Goal: Task Accomplishment & Management: Use online tool/utility

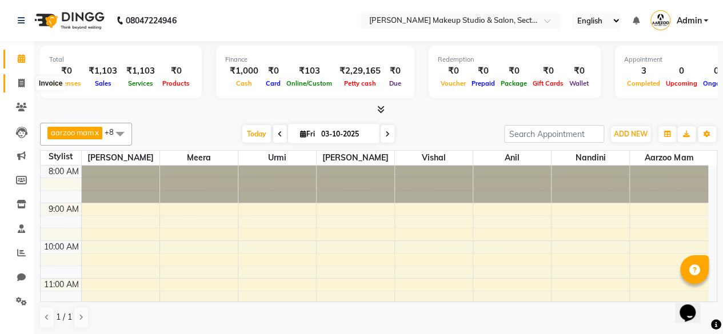
click at [16, 84] on span at bounding box center [21, 83] width 20 height 13
select select "6943"
select select "service"
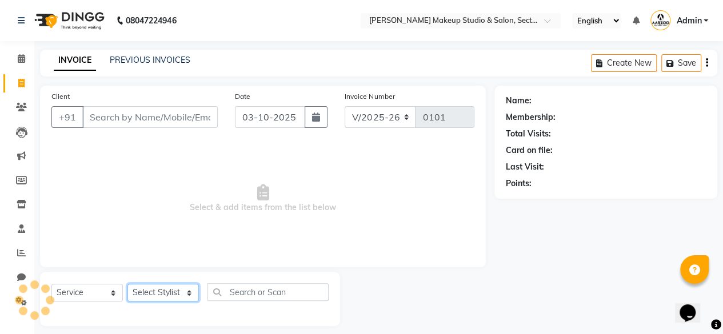
click at [158, 296] on select "Select Stylist aarzoo mam [PERSON_NAME] [PERSON_NAME] [PERSON_NAME] [PERSON_NAM…" at bounding box center [162, 293] width 71 height 18
select select "63169"
click at [127, 284] on select "Select Stylist aarzoo mam [PERSON_NAME] [PERSON_NAME] [PERSON_NAME] [PERSON_NAM…" at bounding box center [162, 293] width 71 height 18
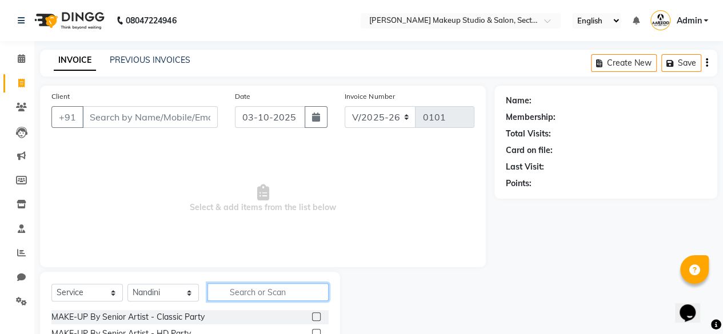
click at [246, 299] on input "text" at bounding box center [267, 293] width 121 height 18
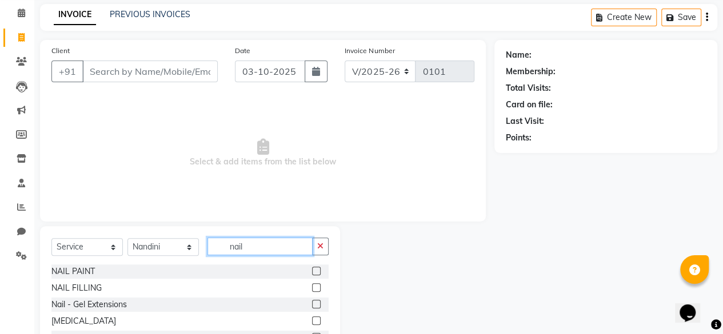
scroll to position [108, 0]
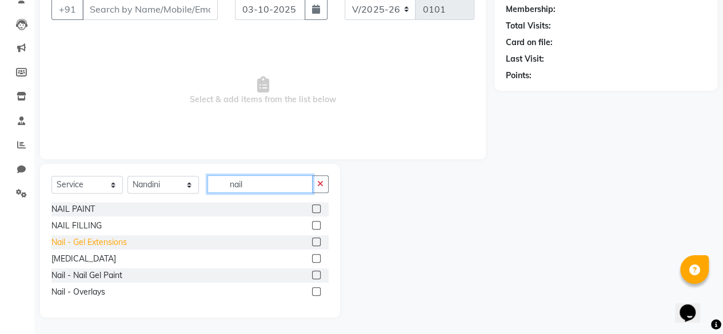
type input "nail"
click at [92, 245] on div "Nail - Gel Extensions" at bounding box center [88, 243] width 75 height 12
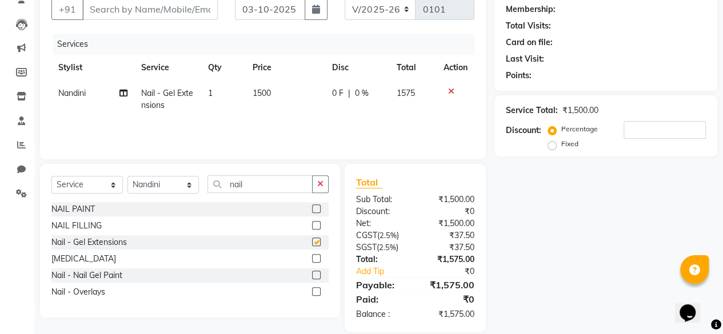
checkbox input "false"
click at [266, 95] on span "1500" at bounding box center [262, 93] width 18 height 10
select select "63169"
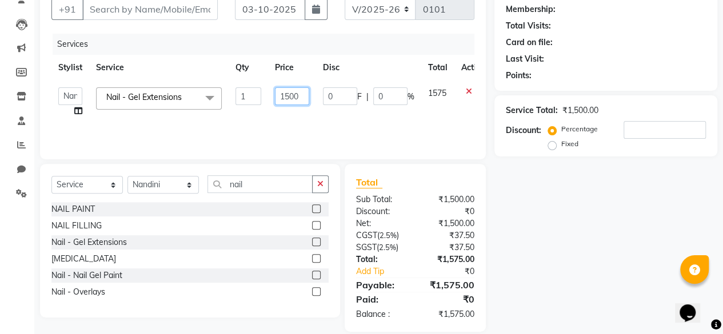
click at [289, 94] on input "1500" at bounding box center [292, 96] width 34 height 18
type input "1200"
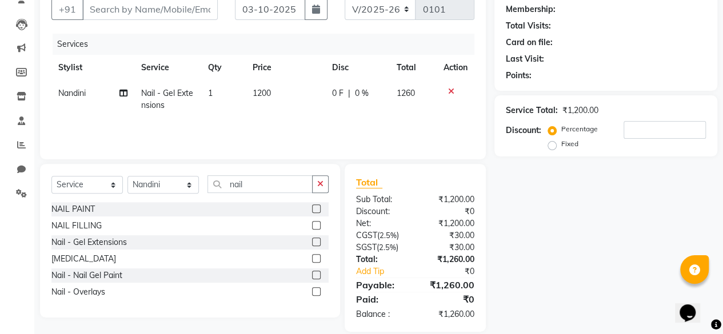
click at [560, 219] on div "Name: Membership: Total Visits: Card on file: Last Visit: Points: Service Total…" at bounding box center [609, 155] width 231 height 354
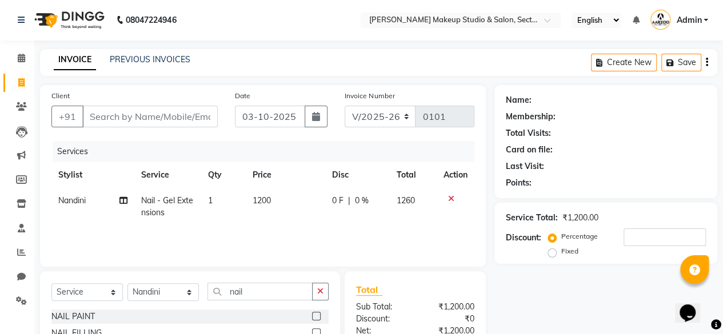
scroll to position [0, 0]
click at [179, 121] on input "Client" at bounding box center [149, 117] width 135 height 22
type input "d"
type input "0"
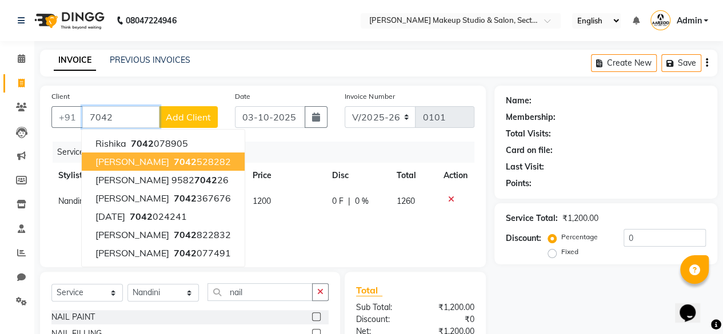
click at [171, 162] on ngb-highlight "7042 528282" at bounding box center [200, 161] width 59 height 11
type input "7042528282"
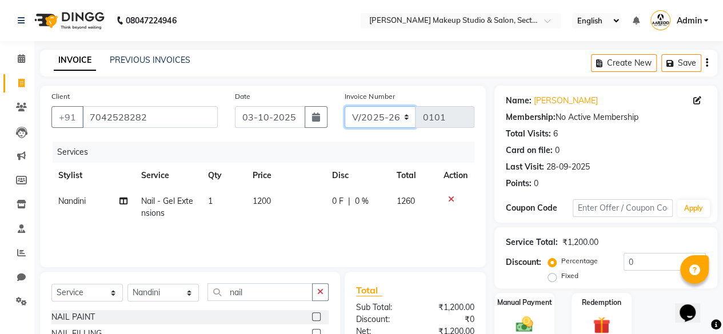
click at [402, 115] on select "CSH/25 V/2025 V/2025-26" at bounding box center [380, 117] width 71 height 22
select select "7392"
click at [345, 106] on select "CSH/25 V/2025 V/2025-26" at bounding box center [380, 117] width 71 height 22
type input "0267"
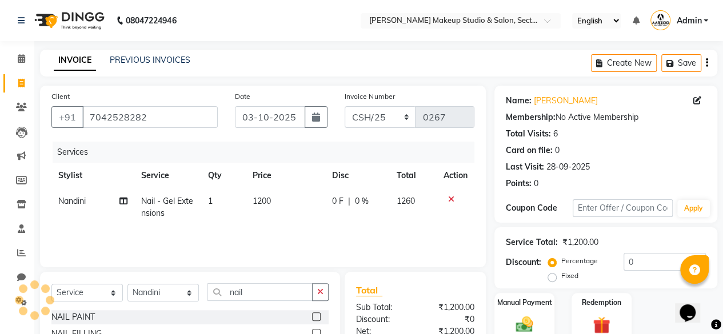
click at [704, 65] on div "Create New Save" at bounding box center [654, 63] width 126 height 27
click at [704, 63] on div "Create New Save" at bounding box center [654, 63] width 126 height 27
click at [706, 63] on icon "button" at bounding box center [707, 63] width 2 height 1
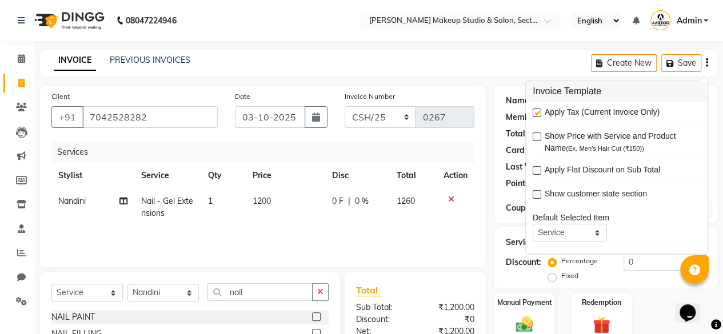
drag, startPoint x: 537, startPoint y: 110, endPoint x: 515, endPoint y: 179, distance: 71.9
click at [537, 111] on label at bounding box center [537, 113] width 9 height 9
click at [537, 111] on input "checkbox" at bounding box center [536, 113] width 7 height 7
checkbox input "false"
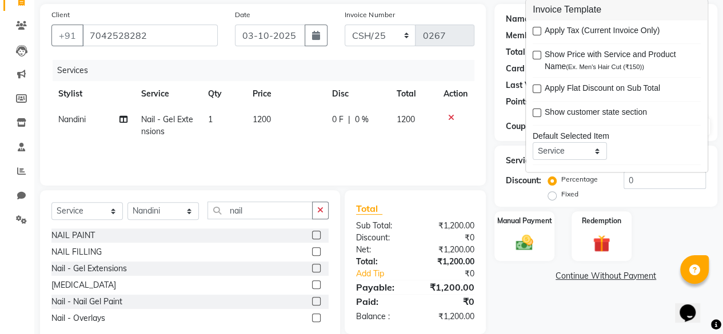
scroll to position [108, 0]
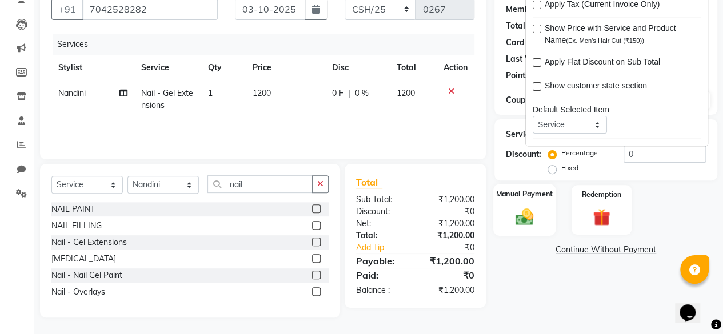
click at [524, 222] on img at bounding box center [524, 216] width 29 height 21
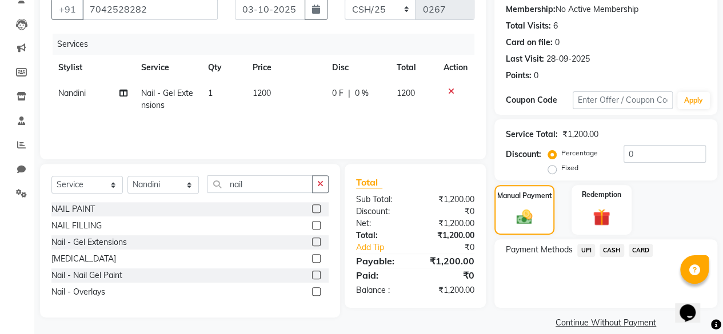
click at [617, 246] on span "CASH" at bounding box center [612, 250] width 25 height 13
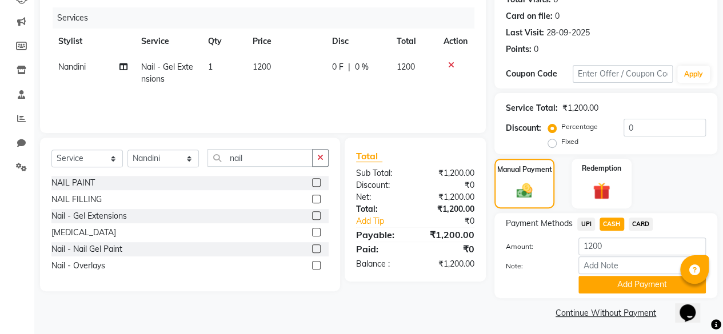
scroll to position [138, 0]
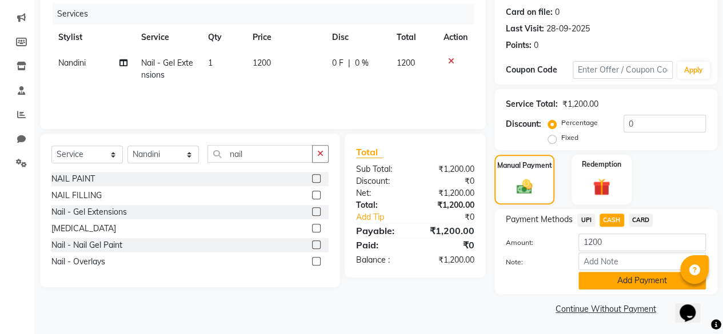
click at [623, 282] on button "Add Payment" at bounding box center [641, 281] width 127 height 18
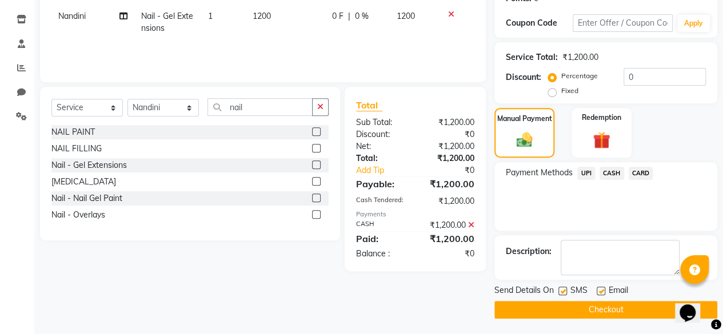
scroll to position [185, 0]
click at [604, 292] on label at bounding box center [601, 291] width 9 height 9
click at [604, 292] on input "checkbox" at bounding box center [600, 291] width 7 height 7
checkbox input "false"
click at [604, 306] on button "Checkout" at bounding box center [605, 310] width 223 height 18
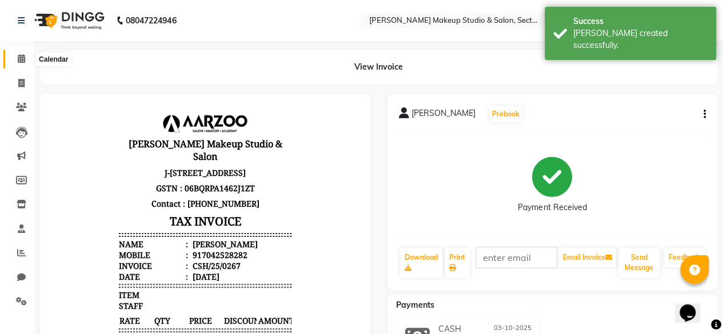
click at [21, 56] on icon at bounding box center [21, 58] width 7 height 9
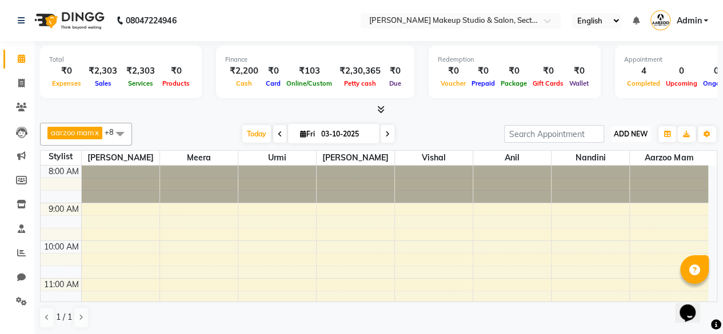
click at [630, 137] on span "ADD NEW" at bounding box center [631, 134] width 34 height 9
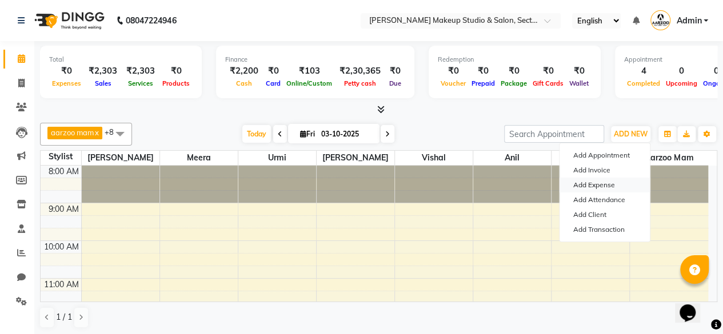
click at [610, 185] on link "Add Expense" at bounding box center [605, 185] width 90 height 15
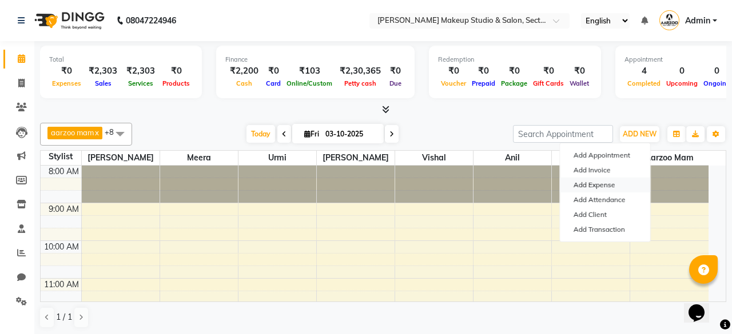
select select "6009"
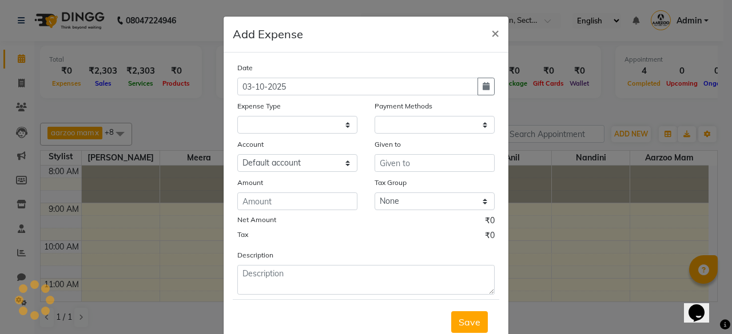
select select "1"
select select "6008"
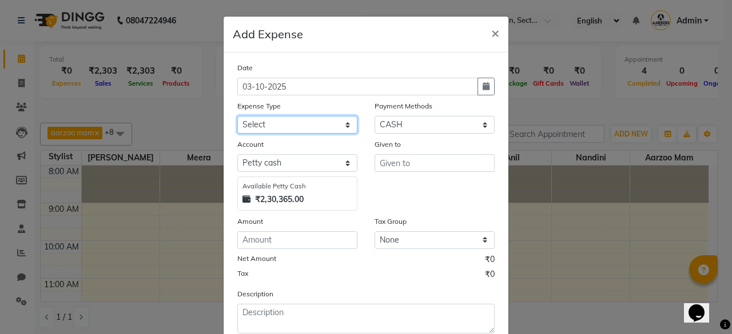
drag, startPoint x: 288, startPoint y: 122, endPoint x: 276, endPoint y: 131, distance: 15.1
click at [287, 122] on select "Select Advance Salary Bank charges Car maintenance Cash transfer to bank Cash t…" at bounding box center [297, 125] width 120 height 18
select select "18"
click at [237, 116] on select "Select Advance Salary Bank charges Car maintenance Cash transfer to bank Cash t…" at bounding box center [297, 125] width 120 height 18
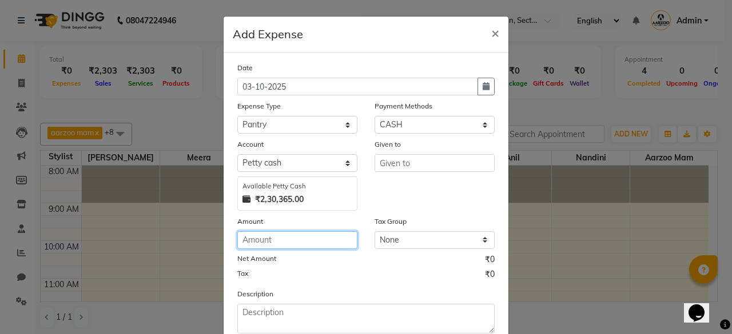
click at [269, 242] on input "number" at bounding box center [297, 240] width 120 height 18
type input "57"
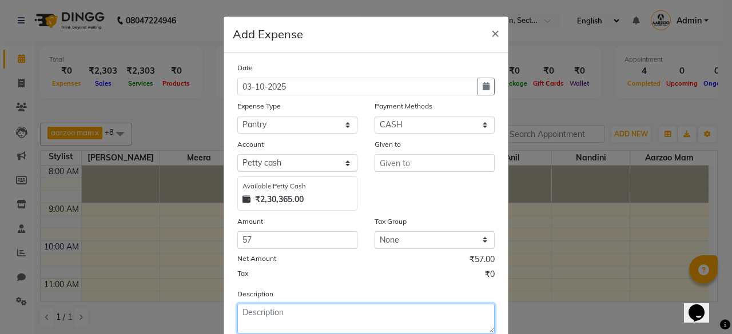
click at [261, 317] on textarea at bounding box center [365, 319] width 257 height 30
type textarea "milk"
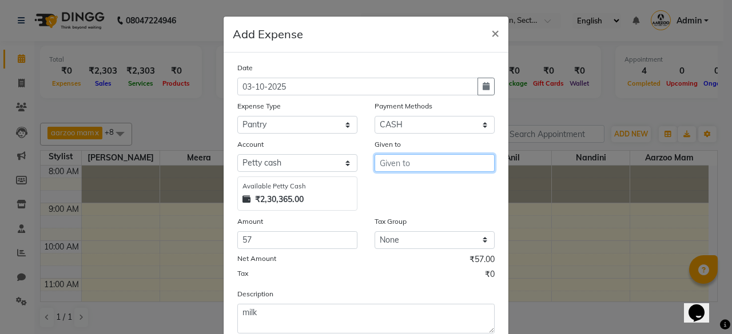
click at [408, 158] on input "text" at bounding box center [434, 163] width 120 height 18
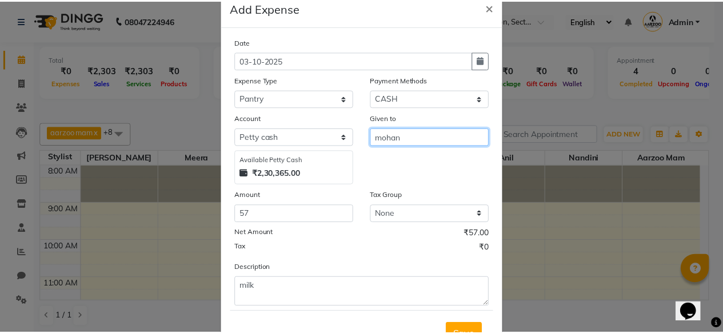
scroll to position [57, 0]
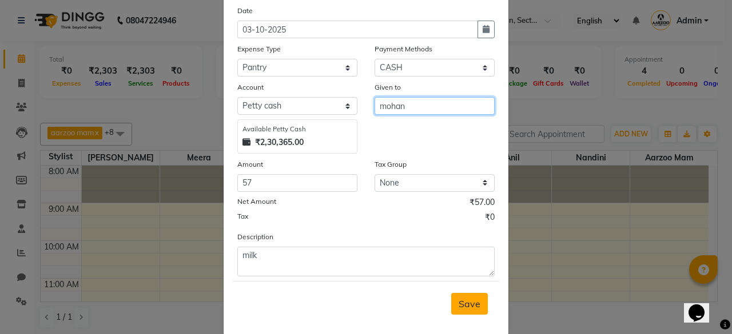
type input "mohan"
click at [466, 305] on span "Save" at bounding box center [469, 303] width 22 height 11
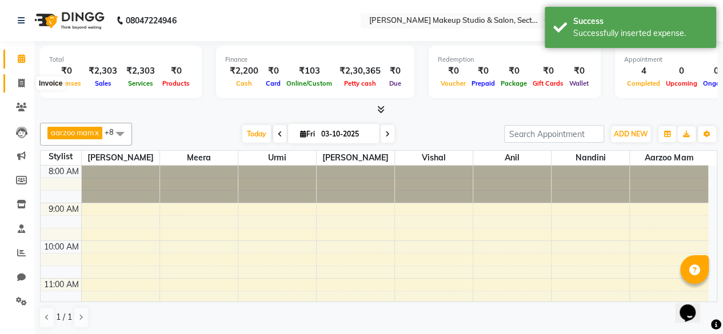
click at [19, 86] on icon at bounding box center [21, 83] width 6 height 9
select select "service"
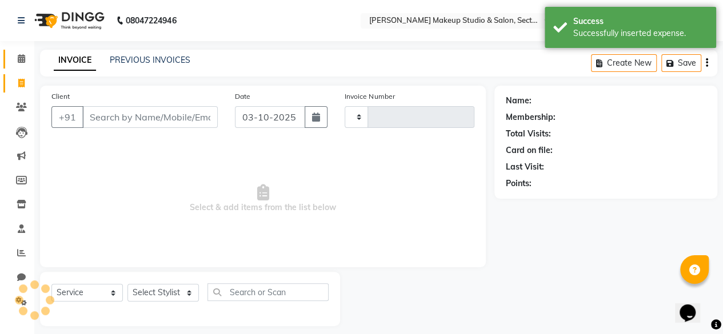
type input "0101"
select select "6943"
click at [22, 66] on link "Calendar" at bounding box center [16, 59] width 27 height 19
